Goal: Check status: Check status

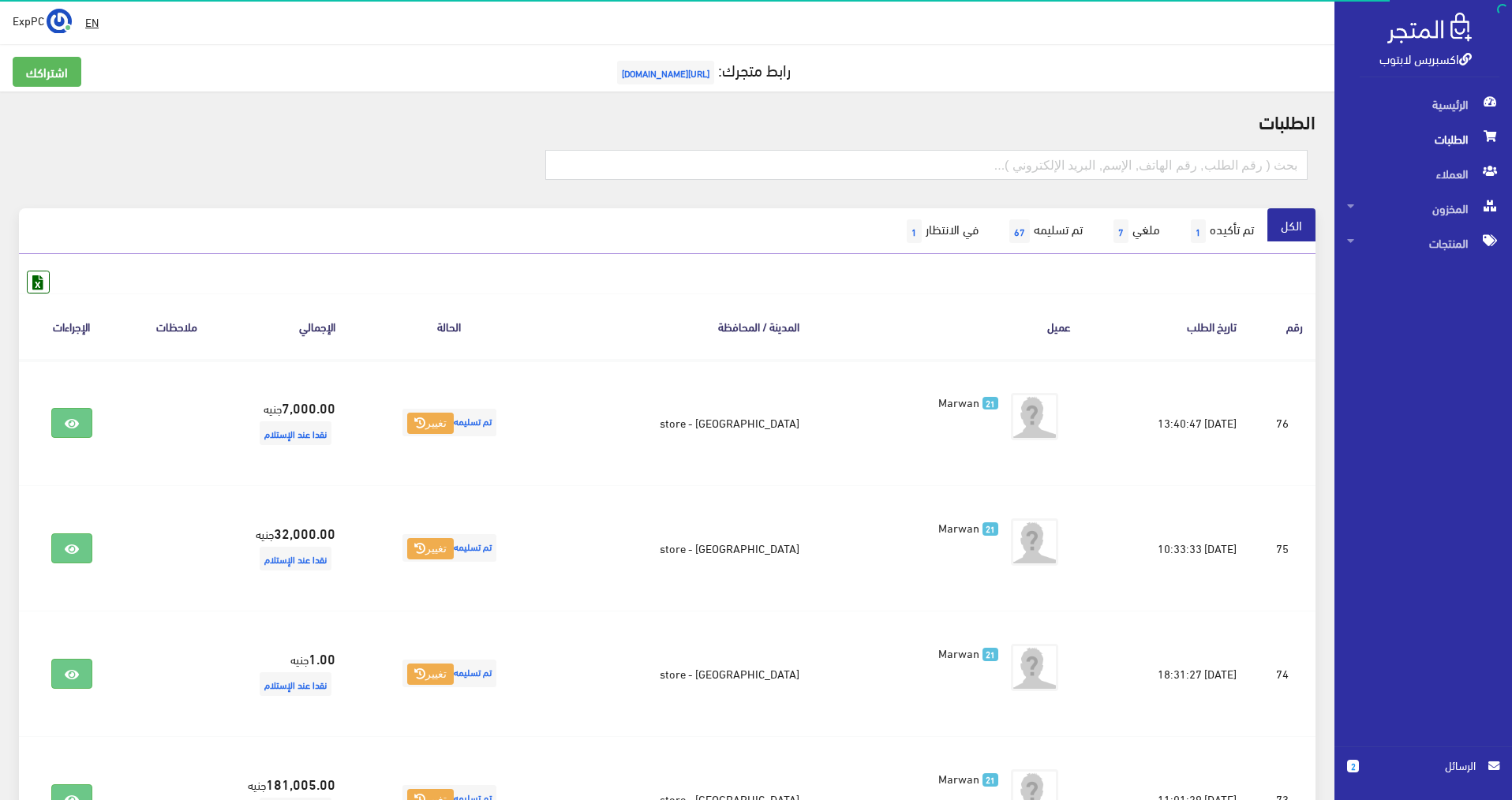
click at [1437, 131] on span "الطلبات" at bounding box center [1423, 138] width 152 height 34
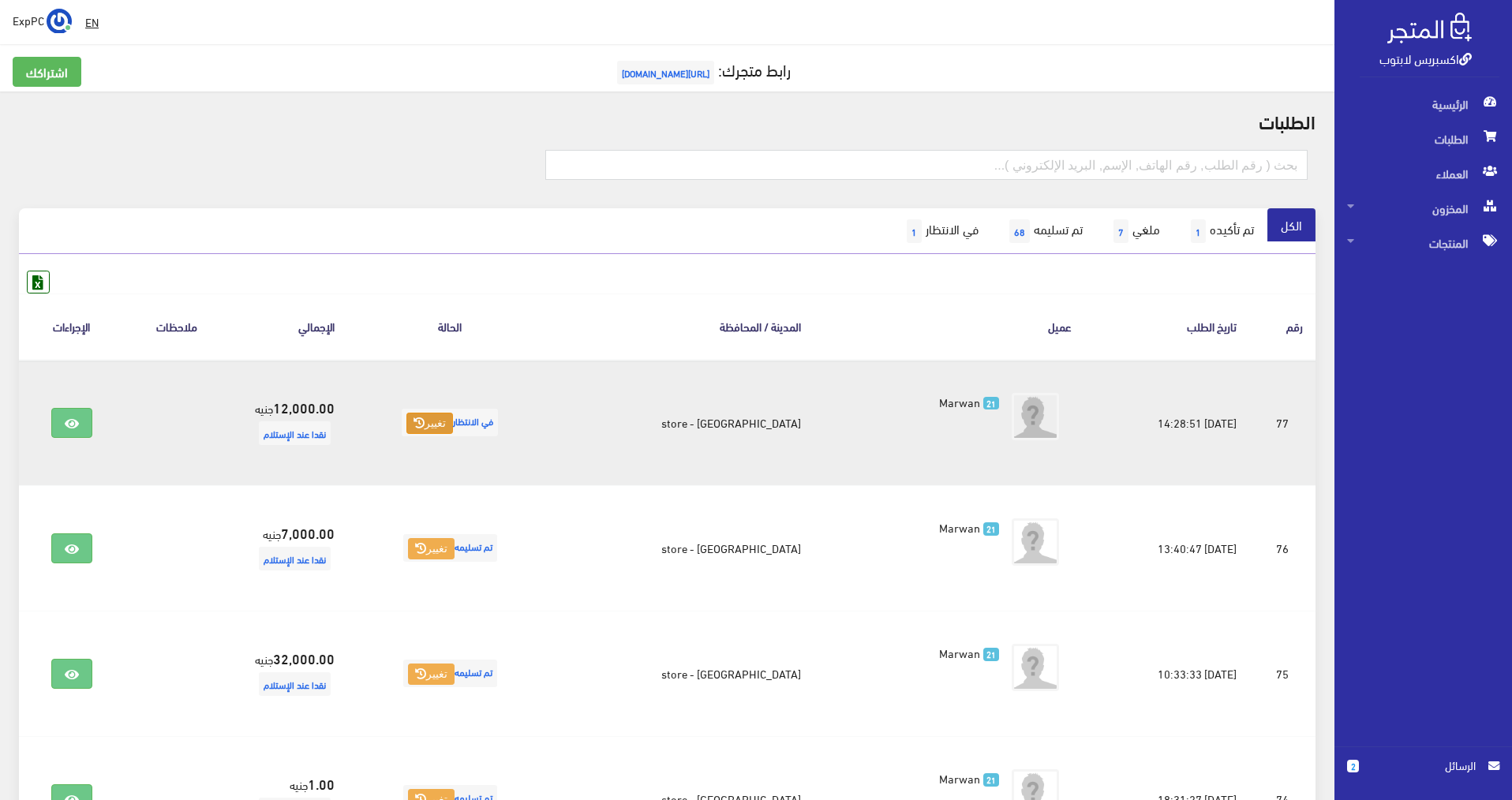
click at [447, 414] on button "تغيير" at bounding box center [430, 423] width 47 height 22
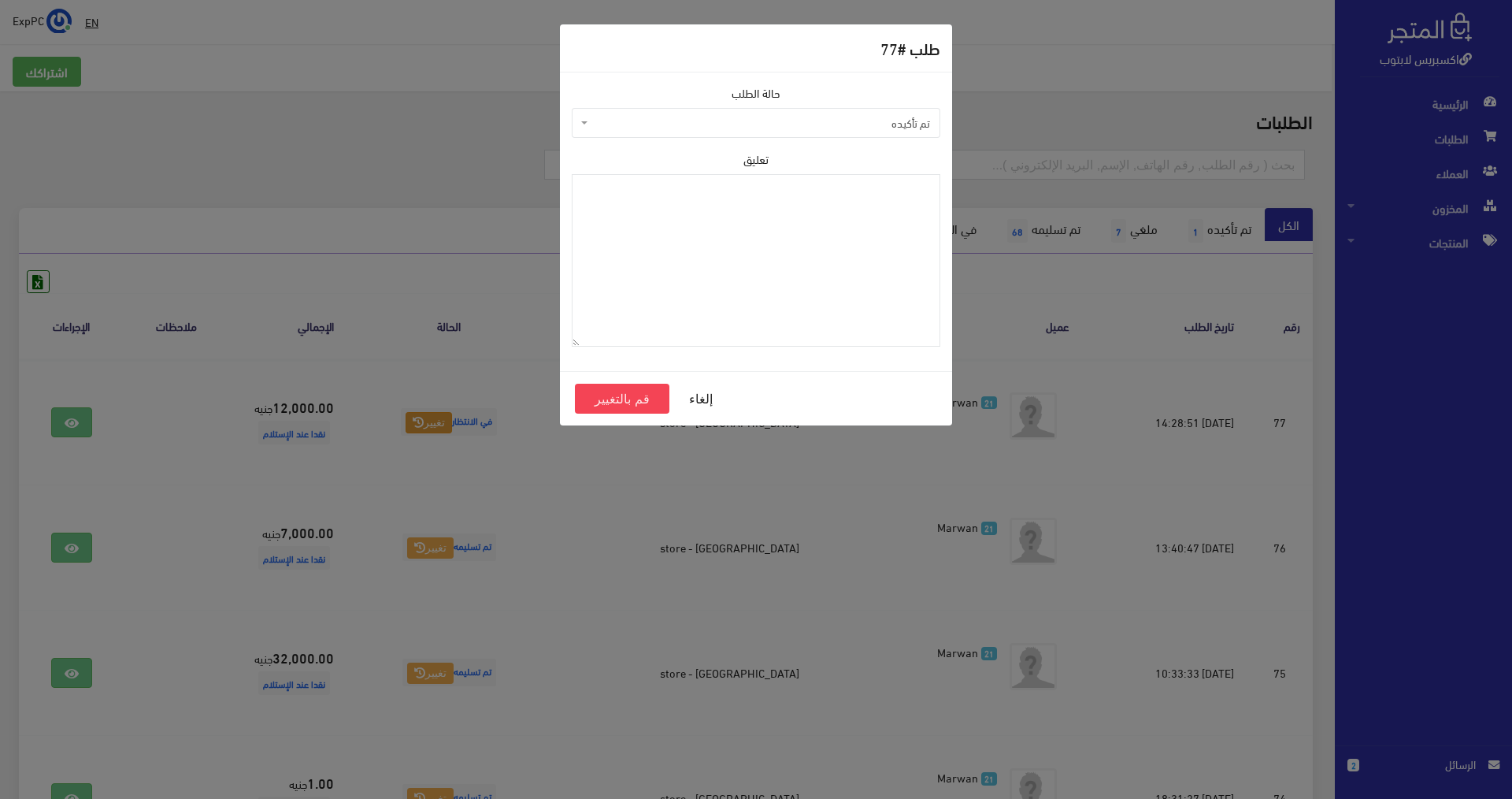
click at [769, 126] on span "تم تأكيده" at bounding box center [760, 123] width 338 height 16
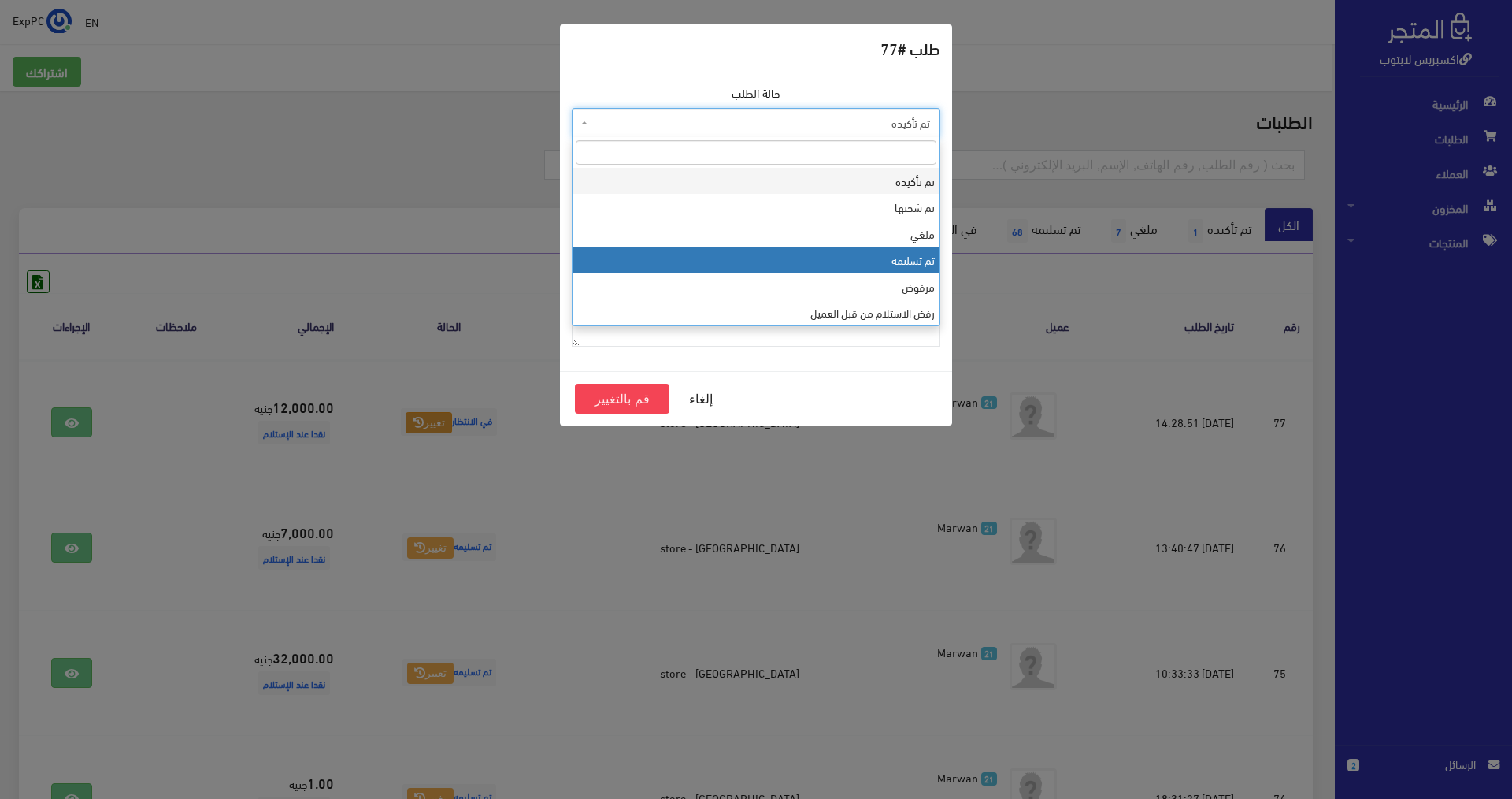
select select "4"
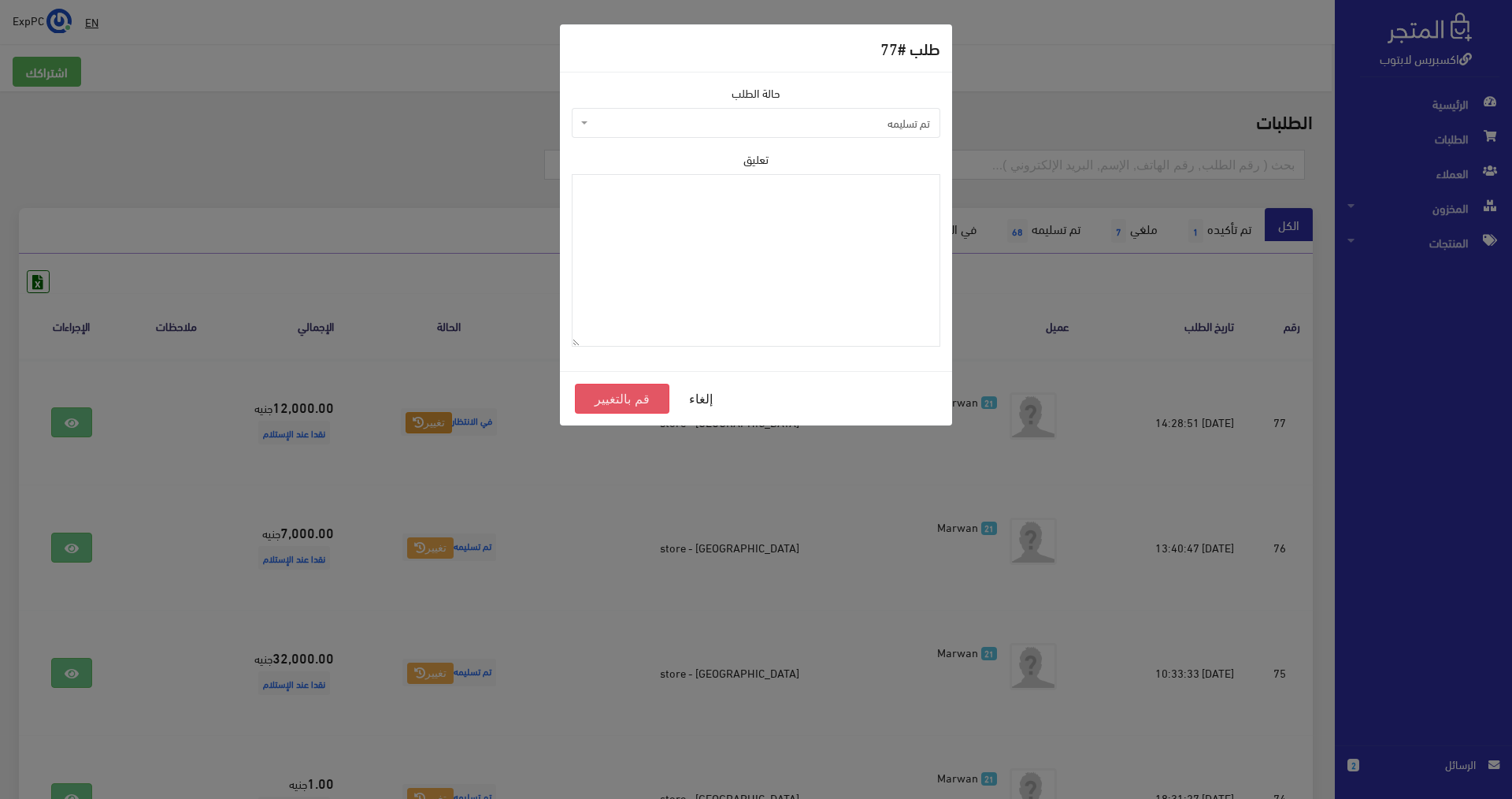
click at [633, 398] on button "قم بالتغيير" at bounding box center [622, 399] width 94 height 30
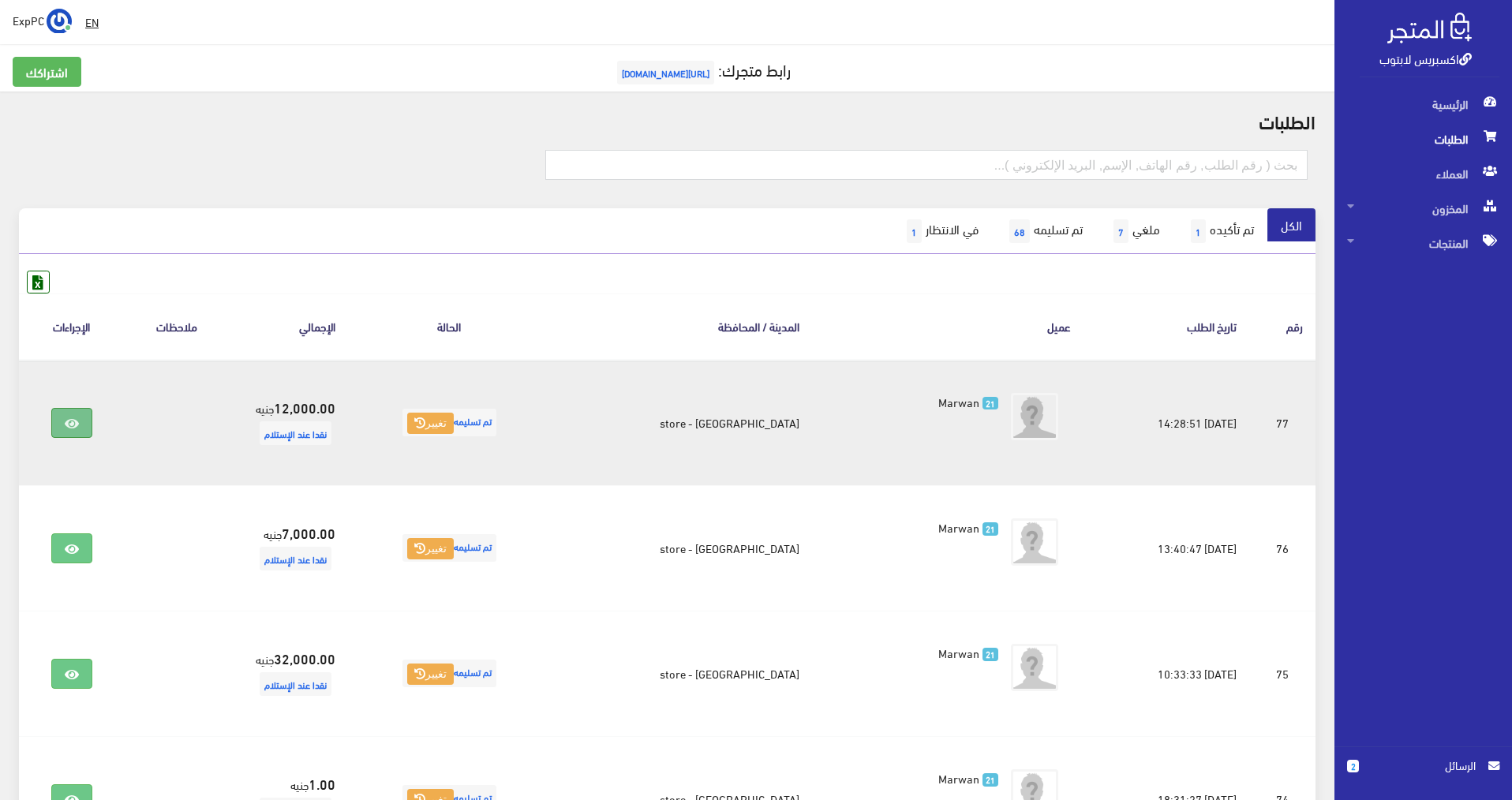
click at [57, 427] on link at bounding box center [71, 423] width 41 height 30
